Goal: Task Accomplishment & Management: Use online tool/utility

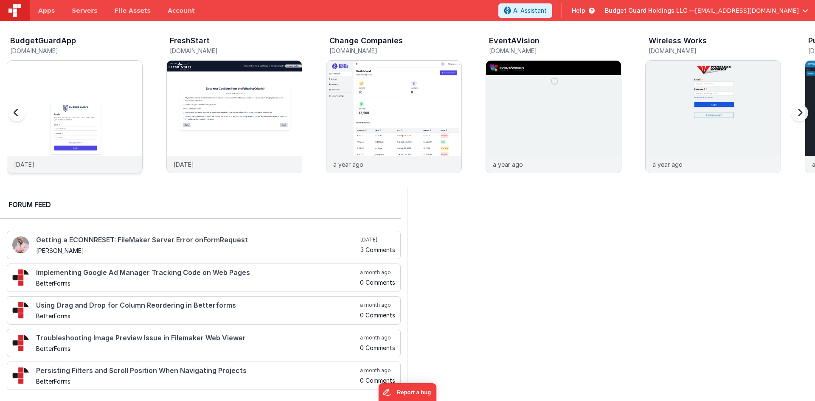
click at [94, 125] on img at bounding box center [74, 128] width 135 height 135
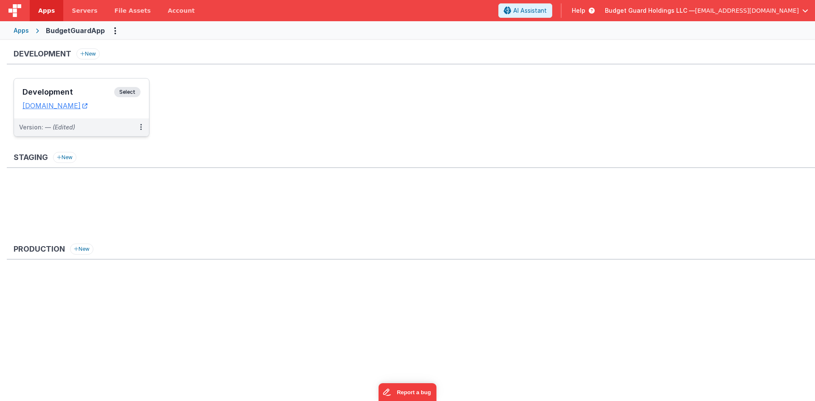
click at [98, 96] on h3 "Development" at bounding box center [68, 92] width 92 height 8
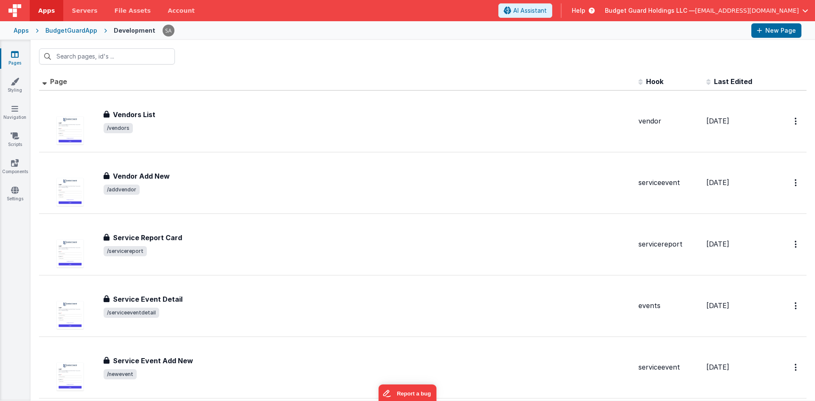
click at [295, 74] on th "Page" at bounding box center [337, 81] width 596 height 17
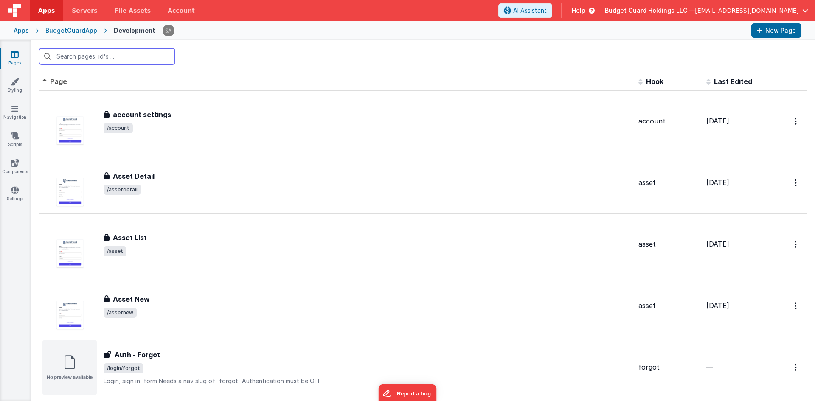
click at [143, 62] on input "text" at bounding box center [107, 56] width 136 height 16
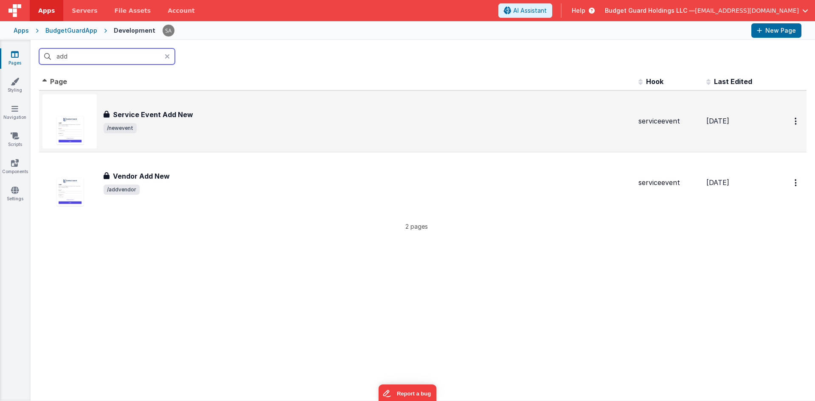
type input "add"
click at [147, 115] on h3 "Service Event Add New" at bounding box center [153, 115] width 80 height 10
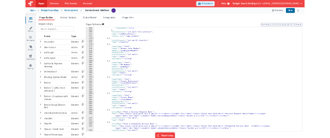
scroll to position [1135, 0]
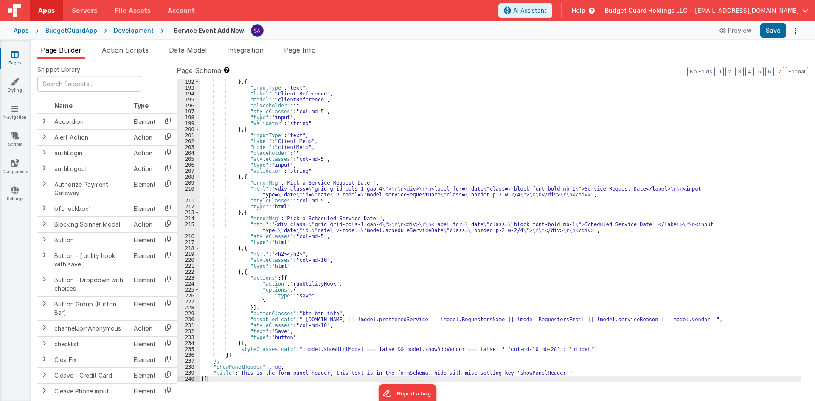
click at [287, 320] on div "} , { "inputType" : "text" , "label" : "Client Reference" , "model" : "clientRe…" at bounding box center [500, 236] width 602 height 315
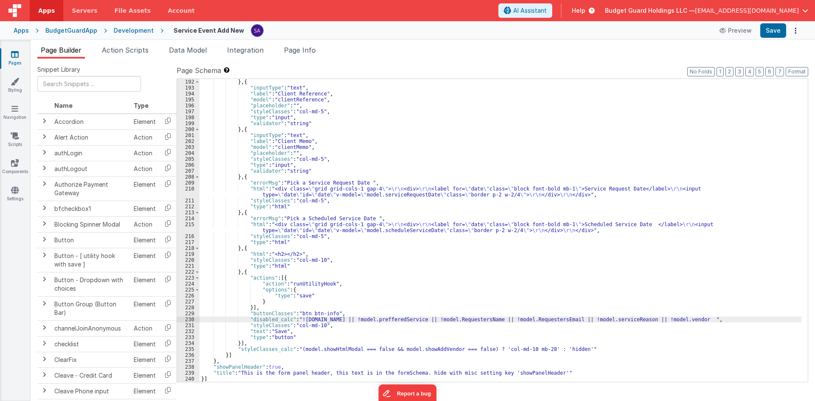
click at [184, 319] on div "230" at bounding box center [188, 320] width 22 height 6
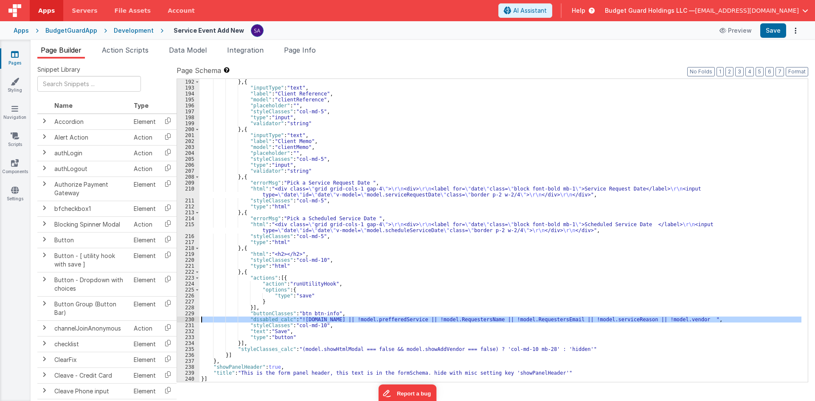
click at [319, 321] on div "} , { "inputType" : "text" , "label" : "Client Reference" , "model" : "clientRe…" at bounding box center [500, 230] width 602 height 303
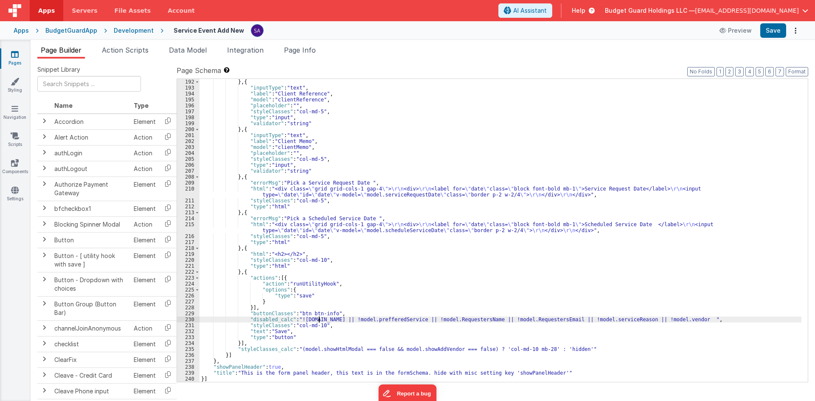
click at [319, 321] on div "} , { "inputType" : "text" , "label" : "Client Reference" , "model" : "clientRe…" at bounding box center [500, 236] width 602 height 315
click at [402, 320] on div "} , { "inputType" : "text" , "label" : "Client Reference" , "model" : "clientRe…" at bounding box center [500, 236] width 602 height 315
drag, startPoint x: 419, startPoint y: 320, endPoint x: 344, endPoint y: 319, distance: 74.7
click at [344, 319] on div "} , { "inputType" : "text" , "label" : "Client Reference" , "model" : "clientRe…" at bounding box center [500, 236] width 602 height 315
click at [770, 32] on button "Save" at bounding box center [773, 30] width 26 height 14
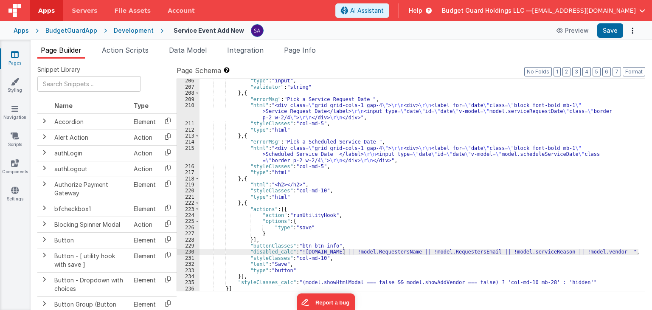
scroll to position [1254, 0]
click at [138, 50] on span "Action Scripts" at bounding box center [125, 50] width 47 height 8
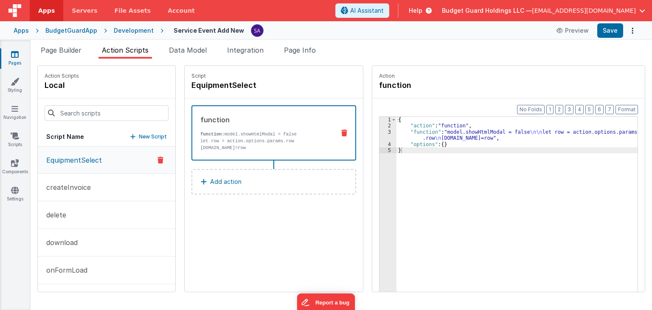
click at [132, 30] on div "Development" at bounding box center [134, 30] width 40 height 8
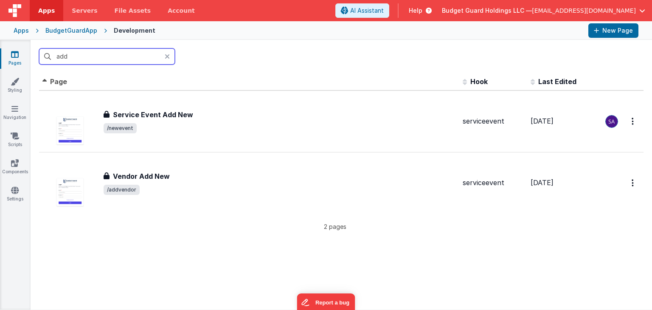
click at [136, 61] on input "add" at bounding box center [107, 56] width 136 height 16
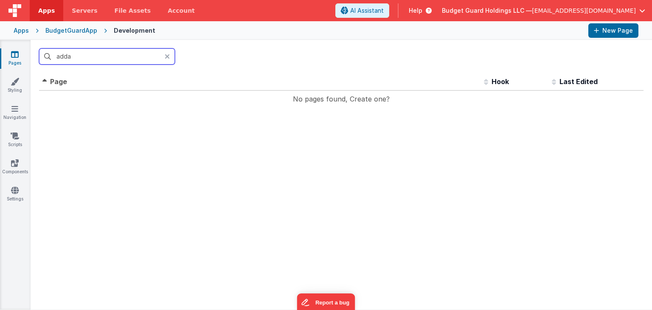
drag, startPoint x: 81, startPoint y: 56, endPoint x: 2, endPoint y: 49, distance: 79.3
click at [2, 49] on section "Pages Styling Navigation Scripts Components Settings adda Id Page Description H…" at bounding box center [326, 175] width 652 height 270
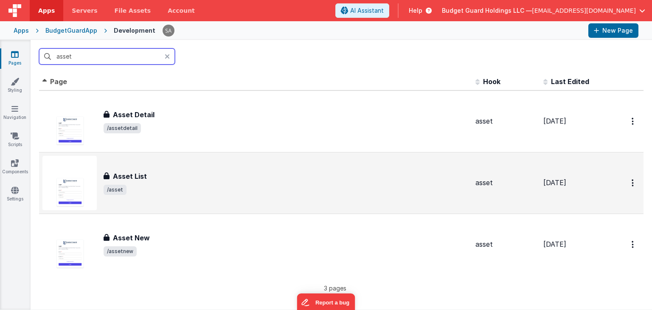
type input "asset"
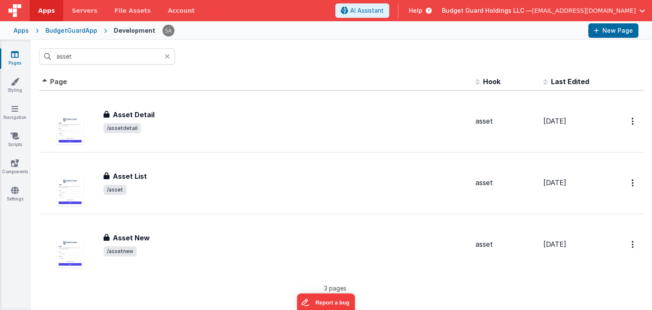
drag, startPoint x: 188, startPoint y: 175, endPoint x: 237, endPoint y: 16, distance: 166.8
click at [188, 174] on div "Asset List" at bounding box center [286, 176] width 365 height 10
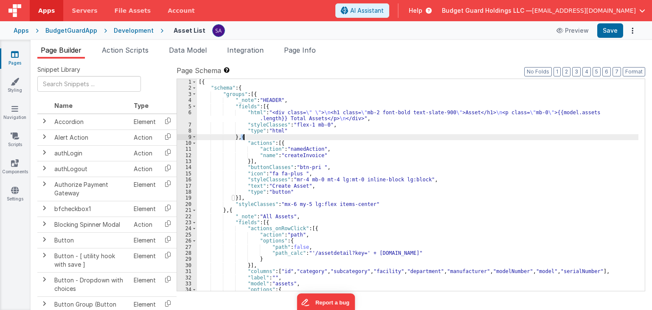
drag, startPoint x: 242, startPoint y: 136, endPoint x: 246, endPoint y: 138, distance: 5.0
click at [246, 138] on div "[{ "schema" : { "groups" : [{ "_note" : "HEADER" , "fields" : [{ "html" : "<div…" at bounding box center [417, 191] width 441 height 224
click at [253, 189] on div "[{ "schema" : { "groups" : [{ "_note" : "HEADER" , "fields" : [{ "html" : "<div…" at bounding box center [417, 191] width 441 height 224
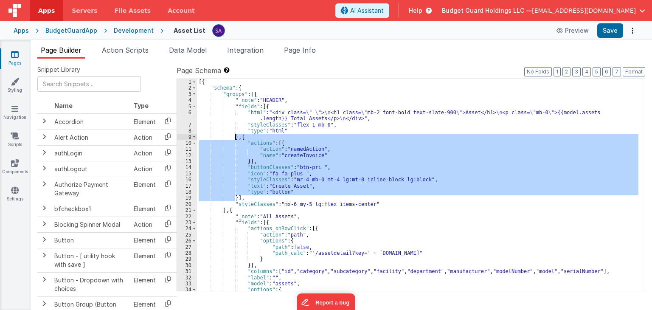
drag, startPoint x: 235, startPoint y: 197, endPoint x: 236, endPoint y: 138, distance: 59.8
click at [236, 138] on div "[{ "schema" : { "groups" : [{ "_note" : "HEADER" , "fields" : [{ "html" : "<div…" at bounding box center [417, 191] width 441 height 224
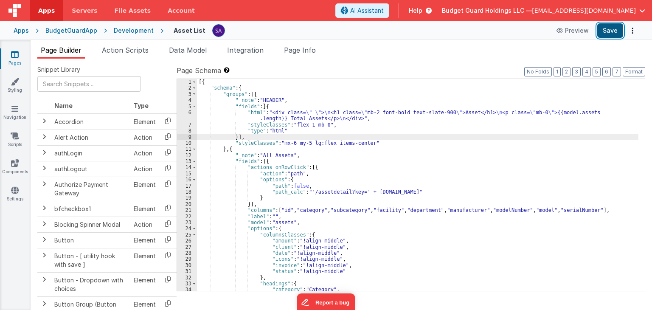
click at [611, 35] on button "Save" at bounding box center [610, 30] width 26 height 14
drag, startPoint x: 118, startPoint y: 32, endPoint x: 120, endPoint y: 36, distance: 4.6
click at [118, 32] on div "Development" at bounding box center [134, 30] width 40 height 8
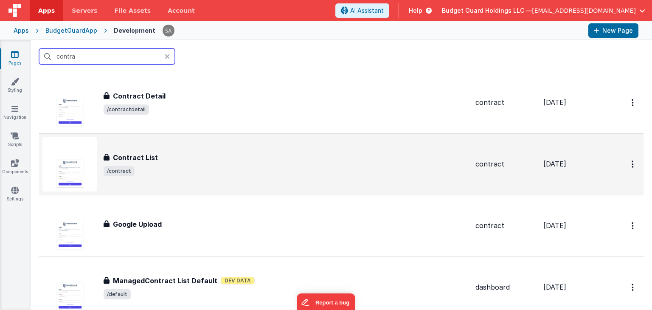
scroll to position [42, 0]
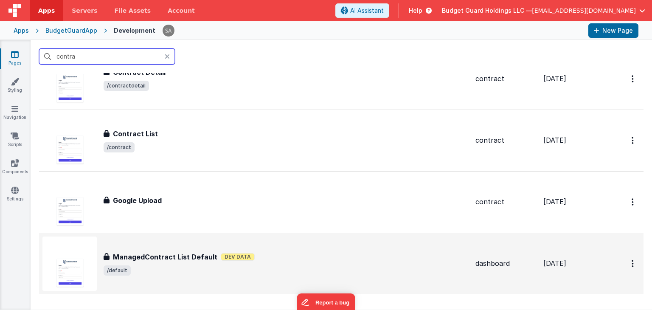
type input "contra"
click at [166, 252] on h3 "ManagedContract List Default" at bounding box center [165, 257] width 104 height 10
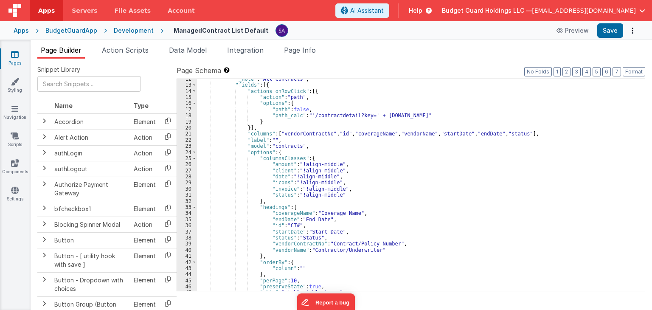
scroll to position [76, 0]
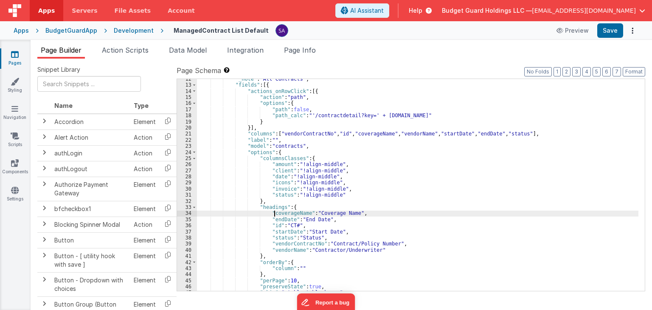
click at [275, 214] on div ""_note" : "All Contracts" , "fields" : [{ "actions_onRowClick" : [{ "action" : …" at bounding box center [417, 188] width 441 height 224
click at [275, 227] on div ""_note" : "All Contracts" , "fields" : [{ "actions_onRowClick" : [{ "action" : …" at bounding box center [417, 188] width 441 height 224
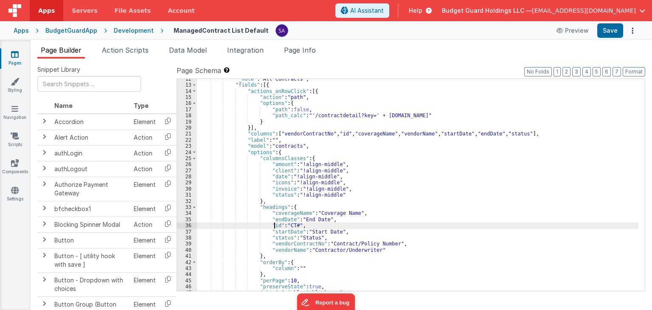
click at [275, 232] on div ""_note" : "All Contracts" , "fields" : [{ "actions_onRowClick" : [{ "action" : …" at bounding box center [417, 188] width 441 height 224
click at [276, 240] on div ""_note" : "All Contracts" , "fields" : [{ "actions_onRowClick" : [{ "action" : …" at bounding box center [417, 188] width 441 height 224
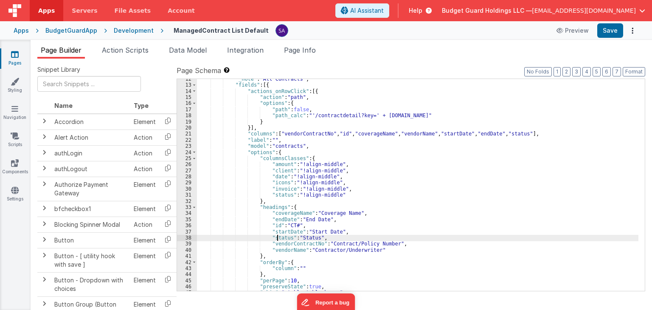
click at [276, 247] on div ""_note" : "All Contracts" , "fields" : [{ "actions_onRowClick" : [{ "action" : …" at bounding box center [417, 188] width 441 height 224
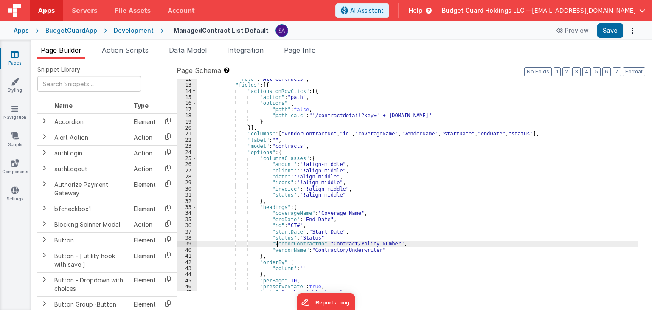
click at [284, 144] on div ""_note" : "All Contracts" , "fields" : [{ "actions_onRowClick" : [{ "action" : …" at bounding box center [417, 188] width 441 height 224
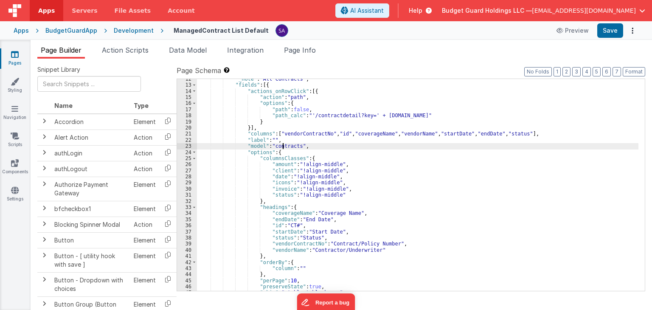
click at [284, 144] on div ""_note" : "All Contracts" , "fields" : [{ "actions_onRowClick" : [{ "action" : …" at bounding box center [417, 188] width 441 height 224
click at [508, 133] on div ""_note" : "All Contracts" , "fields" : [{ "actions_onRowClick" : [{ "action" : …" at bounding box center [417, 188] width 441 height 224
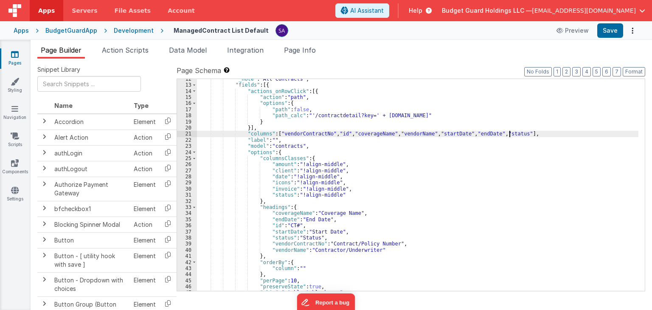
click at [508, 133] on div ""_note" : "All Contracts" , "fields" : [{ "actions_onRowClick" : [{ "action" : …" at bounding box center [417, 188] width 441 height 224
click at [512, 137] on div ""_note" : "All Contracts" , "fields" : [{ "actions_onRowClick" : [{ "action" : …" at bounding box center [417, 188] width 441 height 224
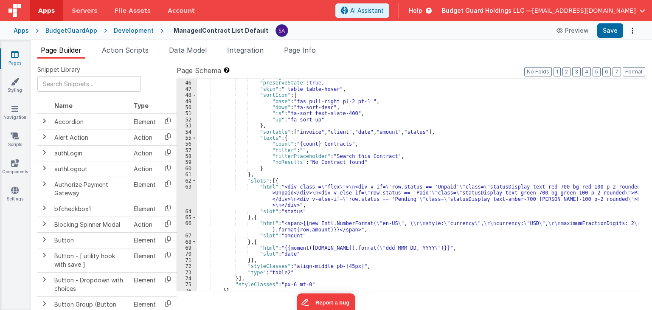
scroll to position [280, 0]
click at [313, 196] on div ""perPage" : 10 , "preserveState" : true , "skin" : " table table-hover" , "sort…" at bounding box center [417, 186] width 441 height 224
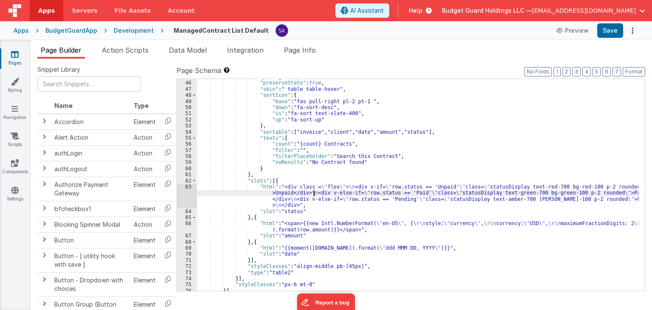
click at [180, 191] on div "63" at bounding box center [187, 196] width 20 height 25
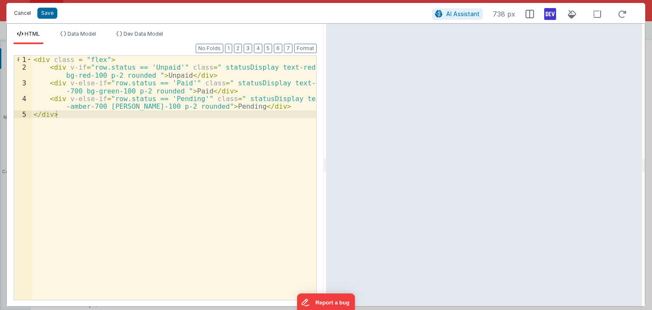
click at [23, 14] on button "Cancel" at bounding box center [22, 13] width 25 height 12
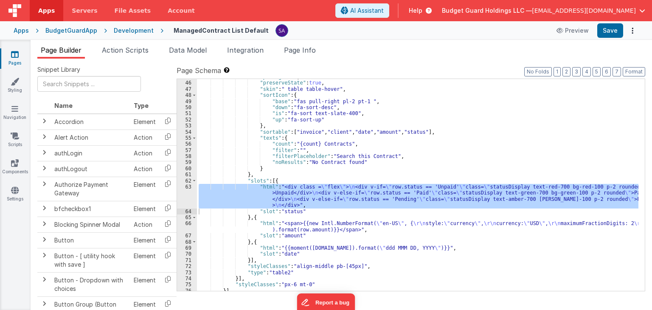
click at [309, 213] on div ""perPage" : 10 , "preserveState" : true , "skin" : " table table-hover" , "sort…" at bounding box center [417, 186] width 441 height 224
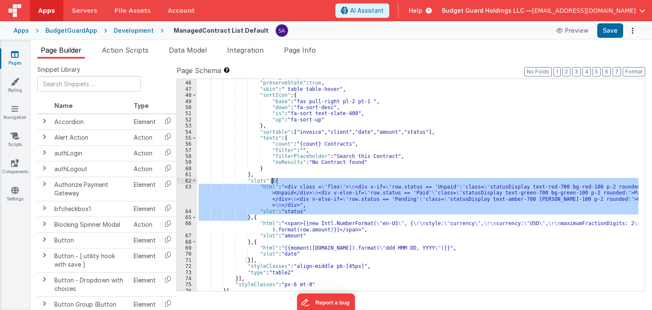
drag, startPoint x: 249, startPoint y: 219, endPoint x: 271, endPoint y: 181, distance: 44.1
click at [271, 181] on div ""perPage" : 10 , "preserveState" : true , "skin" : " table table-hover" , "sort…" at bounding box center [417, 186] width 441 height 224
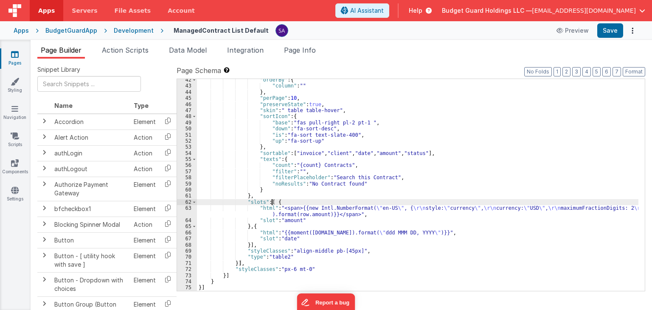
scroll to position [258, 0]
click at [614, 25] on button "Save" at bounding box center [610, 30] width 26 height 14
click at [145, 29] on div "Development" at bounding box center [134, 30] width 40 height 8
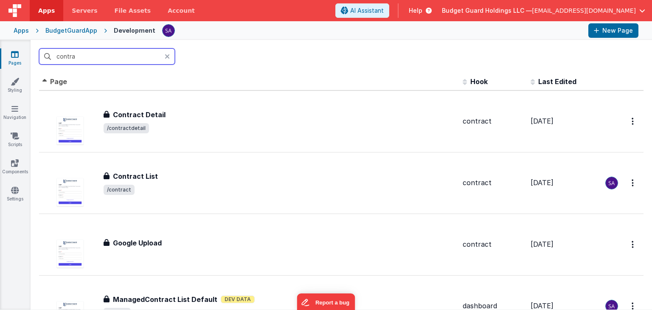
click at [120, 58] on input "contra" at bounding box center [107, 56] width 136 height 16
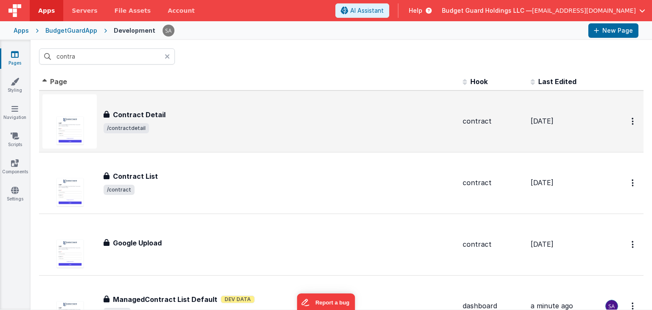
click at [154, 132] on span "/contractdetail" at bounding box center [280, 128] width 352 height 10
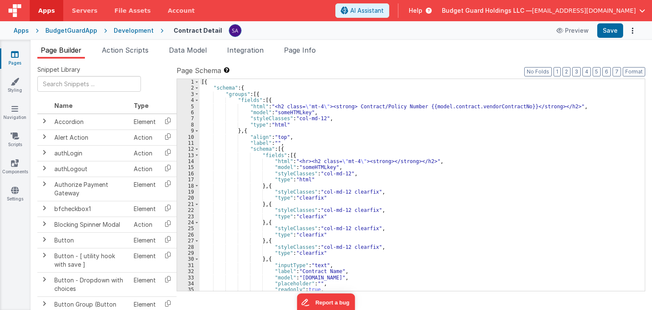
click at [234, 107] on div "[{ "schema" : { "groups" : [{ "fields" : [{ "html" : "<h2 class= \" mt-4 \" ><s…" at bounding box center [418, 191] width 439 height 224
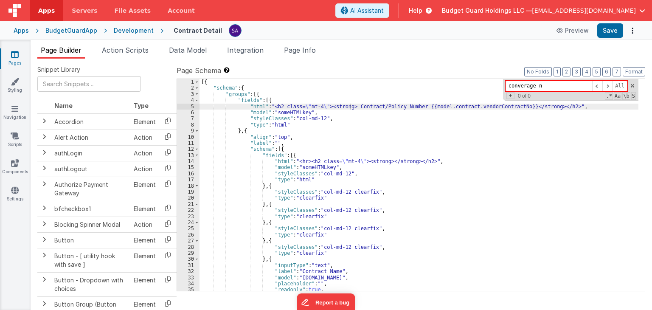
type input "converage no"
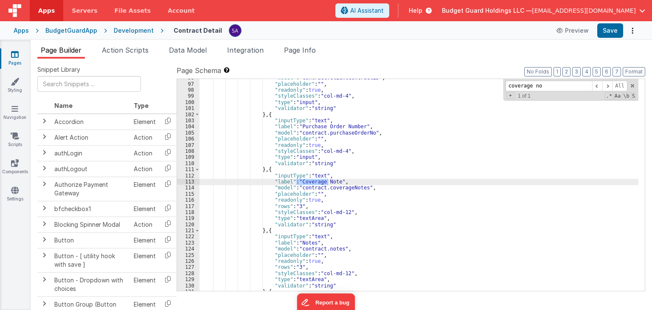
scroll to position [584, 0]
type input "coverage no"
click at [333, 184] on div ""model" : "contract.clientContractID" , "placeholder" : "" , "readonly" : true …" at bounding box center [418, 187] width 439 height 224
drag, startPoint x: 334, startPoint y: 182, endPoint x: 296, endPoint y: 182, distance: 38.6
click at [296, 182] on div ""model" : "contract.clientContractID" , "placeholder" : "" , "readonly" : true …" at bounding box center [418, 187] width 439 height 224
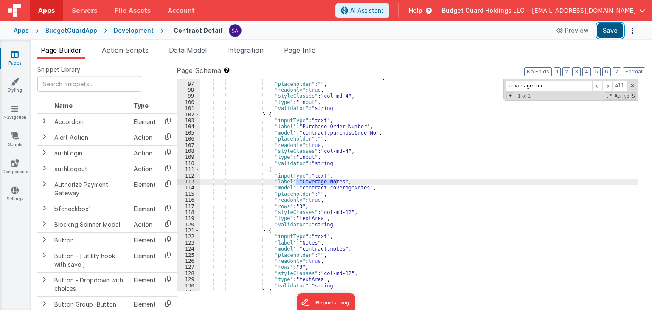
click at [610, 25] on button "Save" at bounding box center [610, 30] width 26 height 14
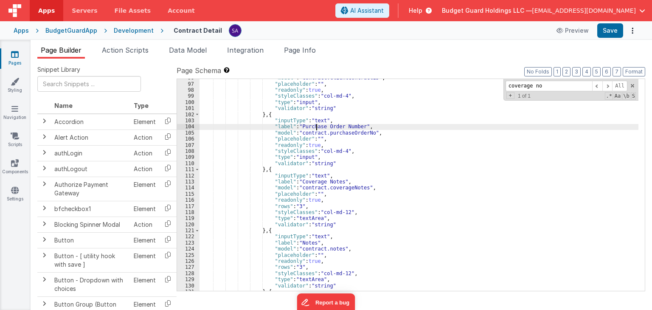
click at [315, 129] on div ""model" : "contract.clientContractID" , "placeholder" : "" , "readonly" : true …" at bounding box center [418, 187] width 439 height 224
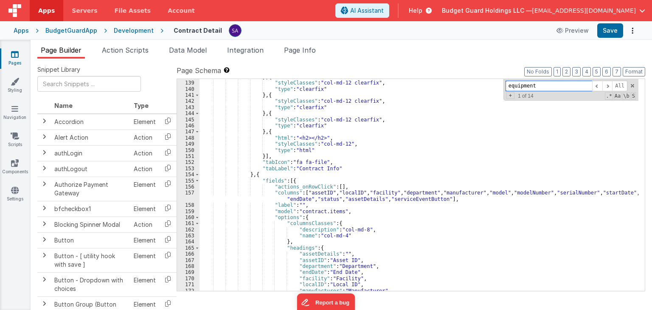
scroll to position [1063, 0]
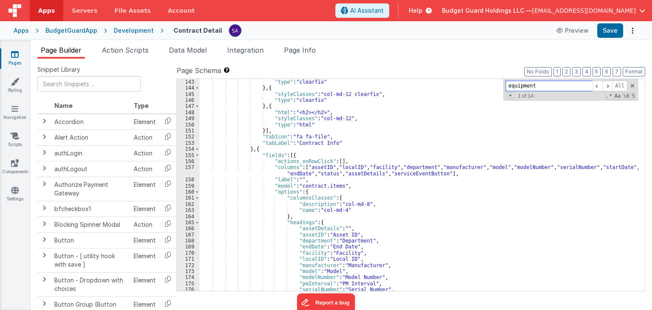
type input "equipment"
click at [323, 185] on div ""type" : "clearfix" } , { "styleClasses" : "col-md-12 clearfix" , "type" : "cle…" at bounding box center [418, 191] width 439 height 224
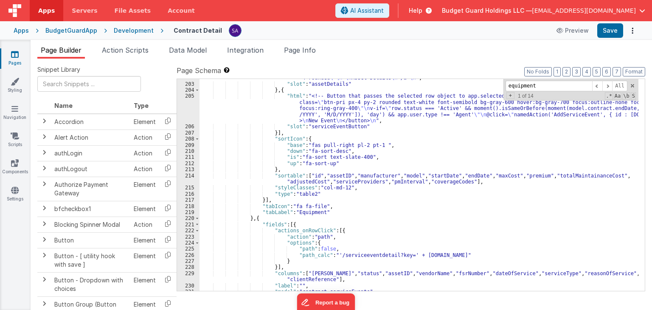
scroll to position [1471, 0]
click at [304, 212] on div ""html" : "<!-- Improved button: blue background, white text, better hover/focus…" at bounding box center [418, 181] width 439 height 236
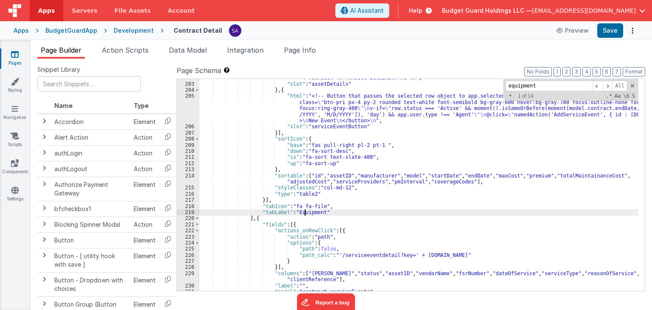
click at [304, 212] on div ""html" : "<!-- Improved button: blue background, white text, better hover/focus…" at bounding box center [418, 181] width 439 height 236
click at [601, 35] on button "Save" at bounding box center [610, 30] width 26 height 14
click at [260, 153] on div ""html" : "<!-- Improved button: blue background, white text, better hover/focus…" at bounding box center [418, 181] width 439 height 236
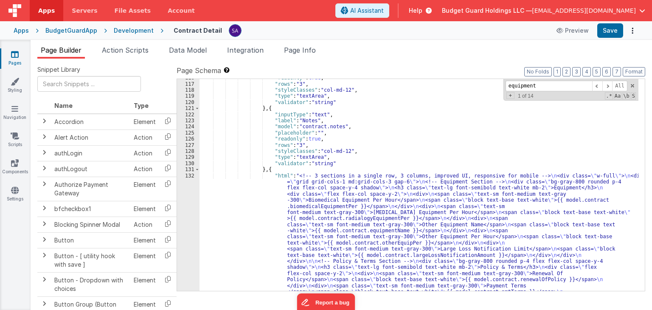
scroll to position [707, 0]
click at [258, 243] on div ""readonly" : true , "rows" : "3" , "styleClasses" : "col-md-12" , "type" : "tex…" at bounding box center [418, 285] width 439 height 420
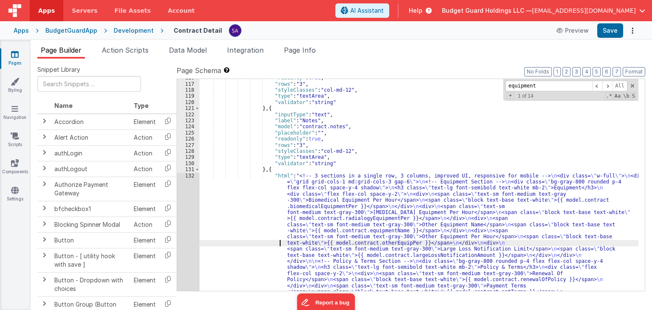
click at [194, 228] on div "132" at bounding box center [188, 274] width 22 height 202
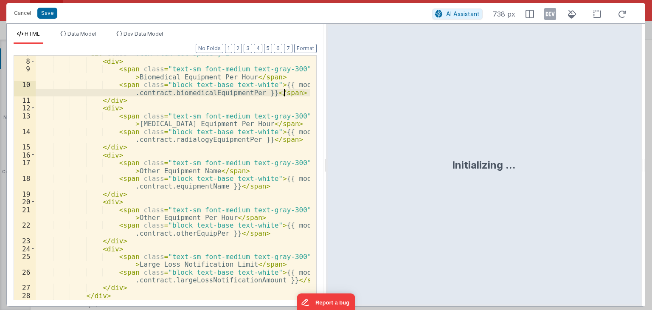
scroll to position [76, 0]
click at [450, 15] on span "AI Assistant" at bounding box center [463, 13] width 34 height 7
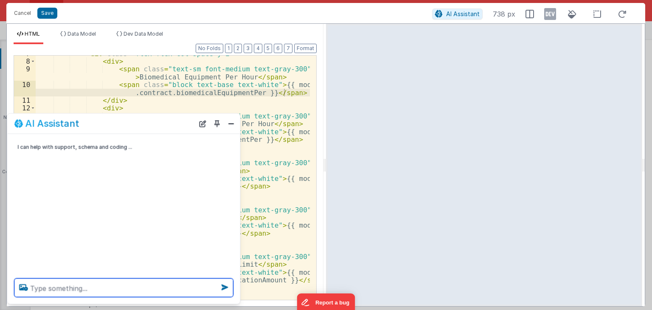
click at [66, 283] on textarea at bounding box center [123, 287] width 219 height 19
paste textarea "ensure all values show as currency, i.e. $100.00 format."
type textarea "ensure all values show as currency, i.e. $100.00 format."
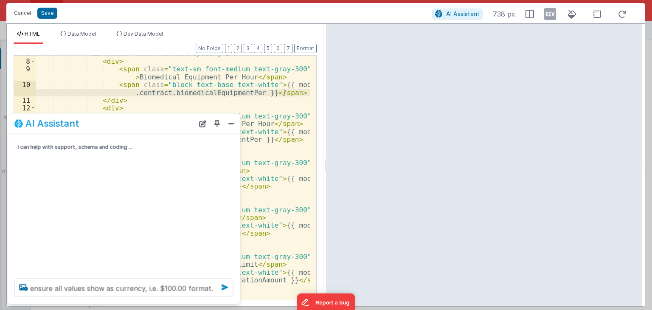
click at [222, 287] on icon at bounding box center [225, 288] width 14 height 14
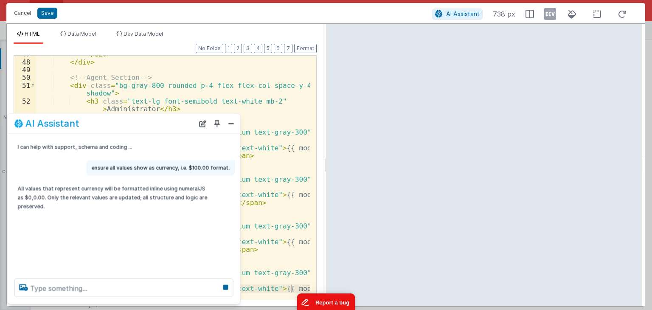
scroll to position [607, 0]
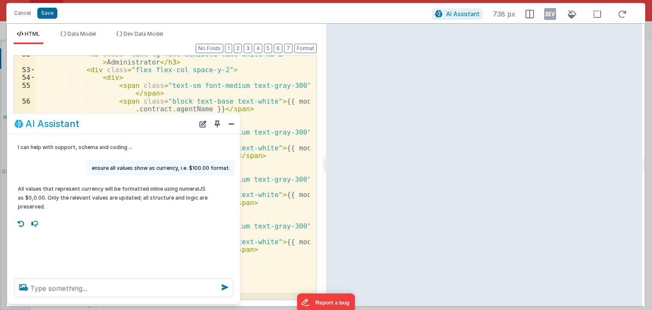
click at [228, 126] on button "Close" at bounding box center [231, 124] width 11 height 12
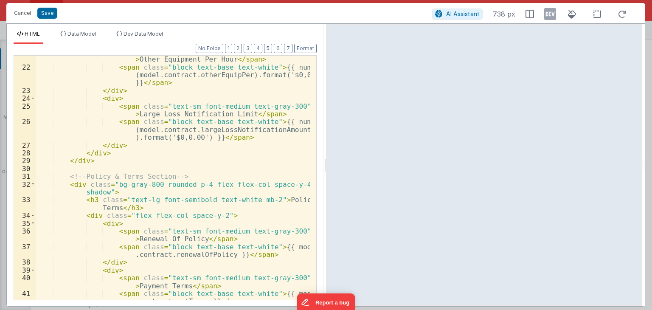
scroll to position [250, 0]
click at [48, 15] on button "Save" at bounding box center [47, 13] width 20 height 11
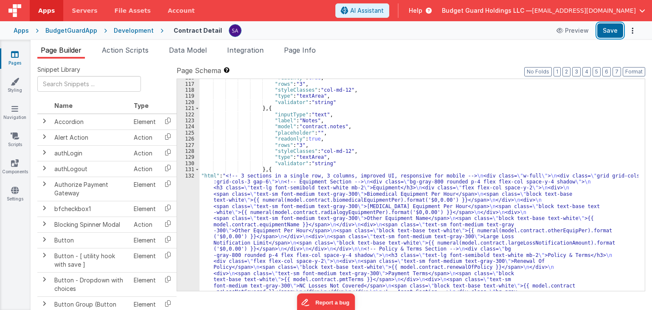
click at [606, 29] on button "Save" at bounding box center [610, 30] width 26 height 14
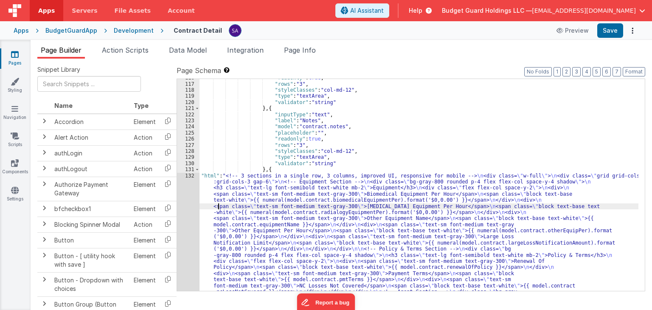
click at [219, 206] on div ""readonly" : true , "rows" : "3" , "styleClasses" : "col-md-12" , "type" : "tex…" at bounding box center [418, 269] width 439 height 389
click at [599, 31] on button "Save" at bounding box center [610, 30] width 26 height 14
click at [286, 207] on div ""readonly" : true , "rows" : "3" , "styleClasses" : "col-md-12" , "type" : "tex…" at bounding box center [418, 269] width 439 height 389
click at [628, 72] on button "Format" at bounding box center [634, 71] width 22 height 9
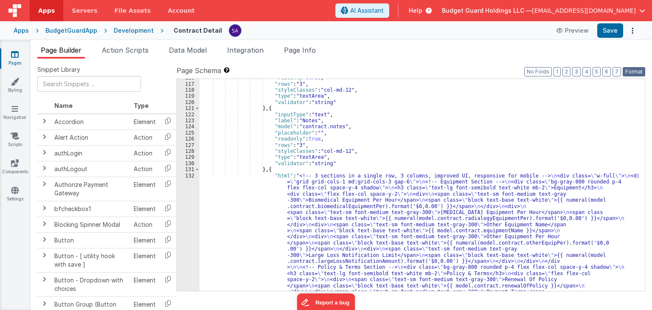
scroll to position [732, 0]
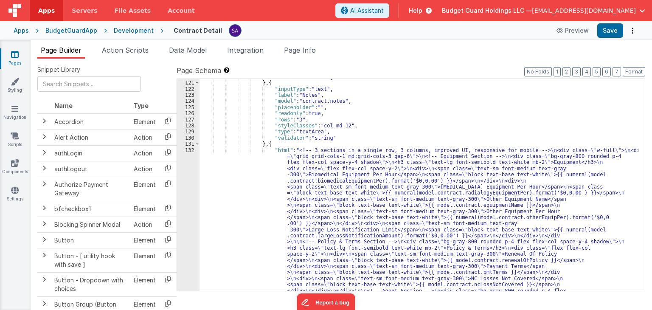
click at [218, 202] on div ""validator" : "string" } , { "inputType" : "text" , "label" : "Notes" , "model"…" at bounding box center [418, 287] width 439 height 426
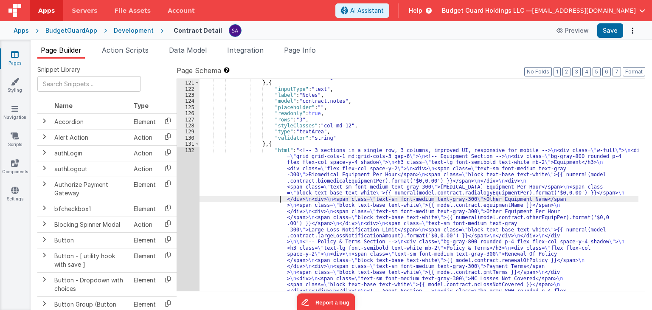
scroll to position [803, 0]
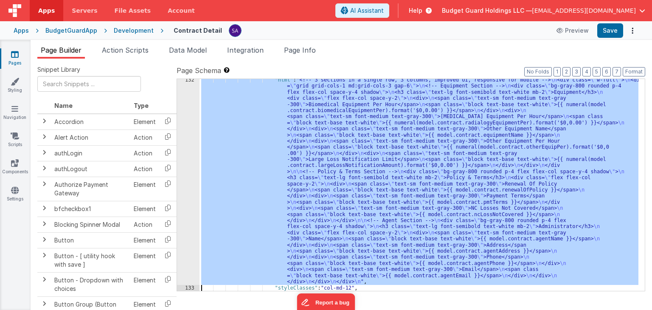
click at [187, 186] on div "132" at bounding box center [188, 181] width 22 height 208
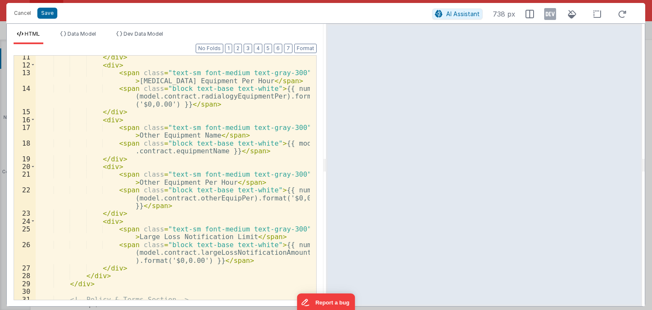
scroll to position [76, 0]
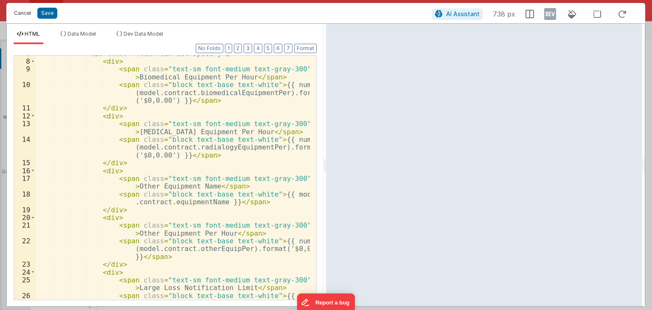
click at [16, 17] on button "Cancel" at bounding box center [22, 13] width 25 height 12
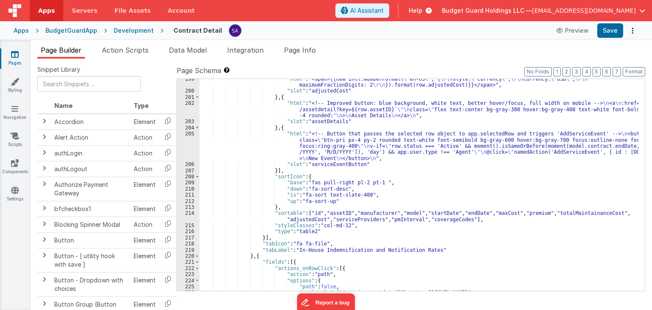
scroll to position [1490, 0]
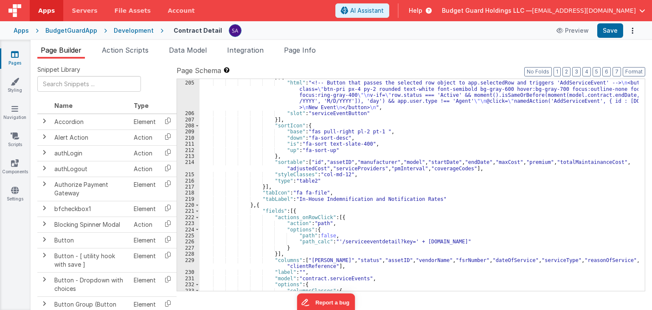
click at [353, 201] on div "} , { "html" : "<!-- Button that passes the selected row object to app.selected…" at bounding box center [418, 186] width 439 height 224
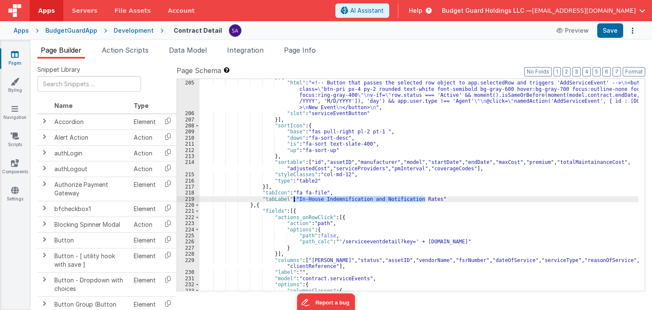
drag, startPoint x: 424, startPoint y: 199, endPoint x: 294, endPoint y: 201, distance: 130.7
click at [294, 201] on div "} , { "html" : "<!-- Button that passes the selected row object to app.selected…" at bounding box center [418, 186] width 439 height 224
click at [611, 32] on button "Save" at bounding box center [610, 30] width 26 height 14
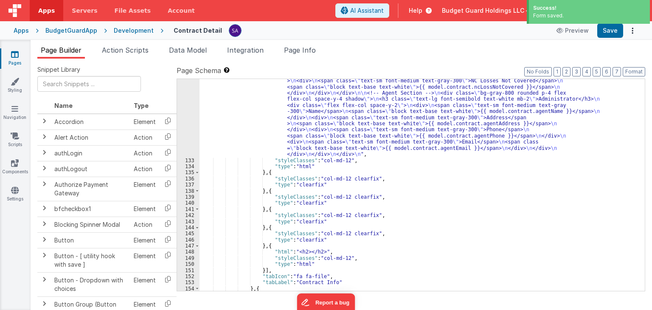
scroll to position [854, 0]
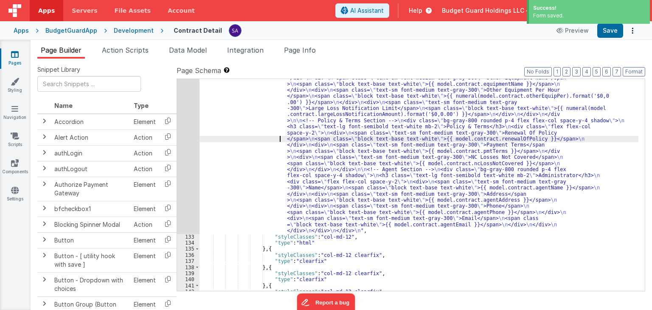
click at [244, 137] on div ""html" : "<!-- 3 sections in a single row, 3 columns, improved UI, responsive f…" at bounding box center [418, 239] width 439 height 426
click at [188, 131] on div "132" at bounding box center [188, 130] width 22 height 208
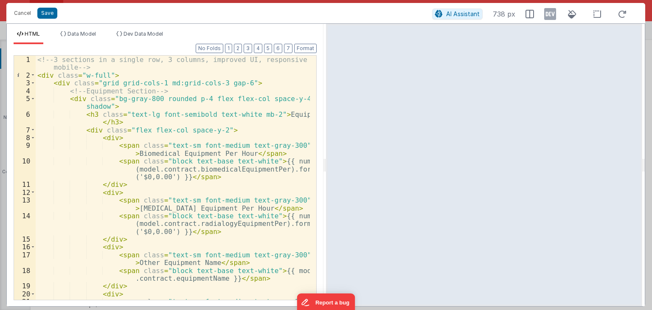
scroll to position [0, 0]
click at [274, 117] on div "<!-- 3 sections in a single row, 3 columns, improved UI, responsive for mobile …" at bounding box center [173, 194] width 274 height 276
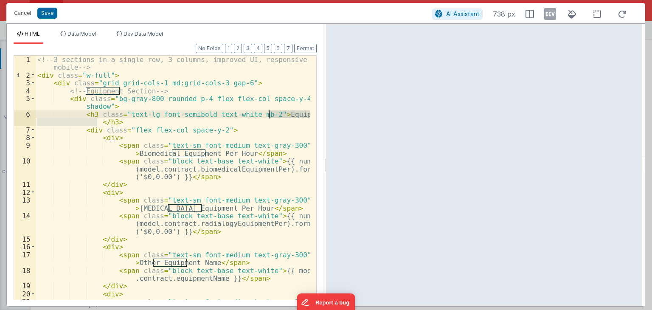
click at [274, 117] on div "<!-- 3 sections in a single row, 3 columns, improved UI, responsive for mobile …" at bounding box center [173, 194] width 274 height 276
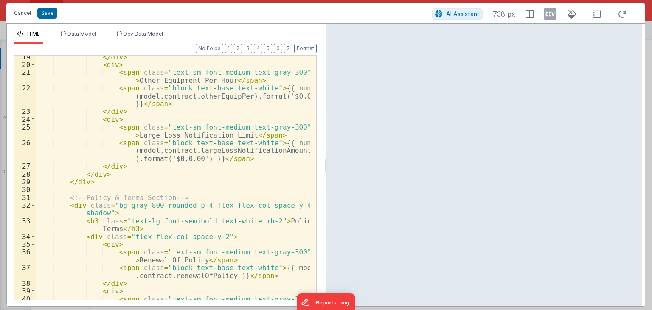
scroll to position [255, 0]
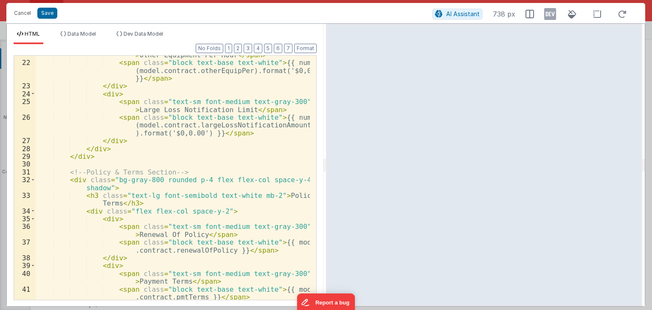
click at [284, 194] on div "< span class = "text-sm font-medium text-gray-300" > Other Equipment Per Hour <…" at bounding box center [173, 177] width 274 height 268
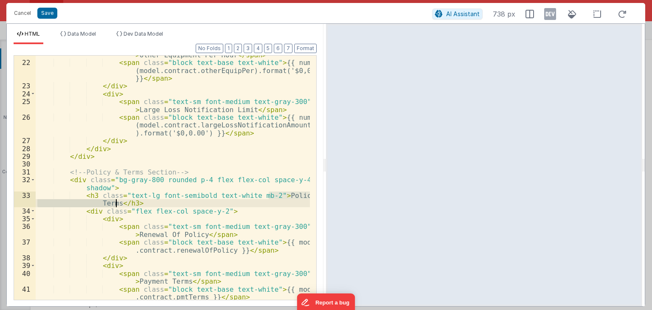
drag, startPoint x: 270, startPoint y: 194, endPoint x: 115, endPoint y: 204, distance: 154.4
click at [115, 204] on div "< span class = "text-sm font-medium text-gray-300" > Other Equipment Per Hour <…" at bounding box center [173, 177] width 274 height 268
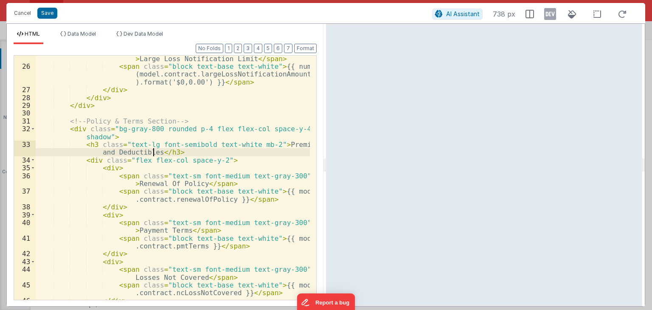
scroll to position [306, 0]
click at [109, 214] on div "< span class = "text-sm font-medium text-gray-300" > Large Loss Notification Li…" at bounding box center [173, 181] width 274 height 268
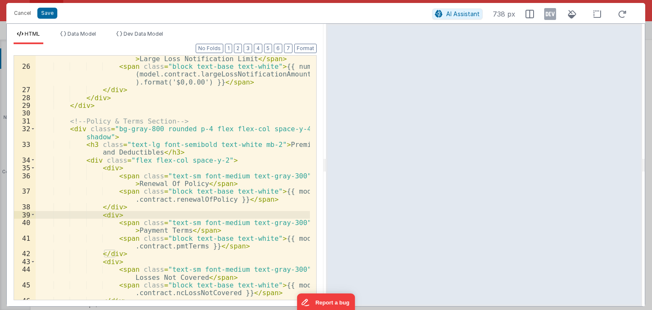
click at [153, 212] on div "< span class = "text-sm font-medium text-gray-300" > Large Loss Notification Li…" at bounding box center [173, 181] width 274 height 268
drag, startPoint x: 48, startPoint y: 9, endPoint x: 103, endPoint y: 33, distance: 59.9
click at [48, 10] on button "Save" at bounding box center [47, 13] width 20 height 11
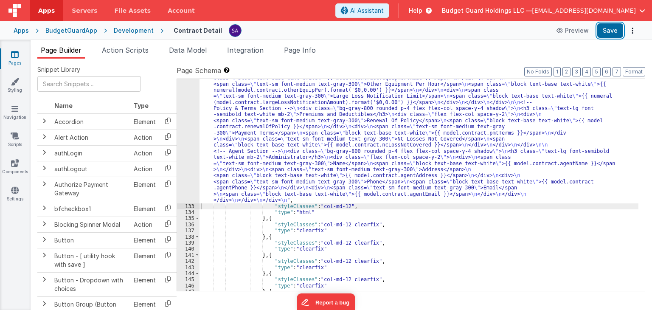
click at [606, 28] on button "Save" at bounding box center [610, 30] width 26 height 14
